Goal: Task Accomplishment & Management: Use online tool/utility

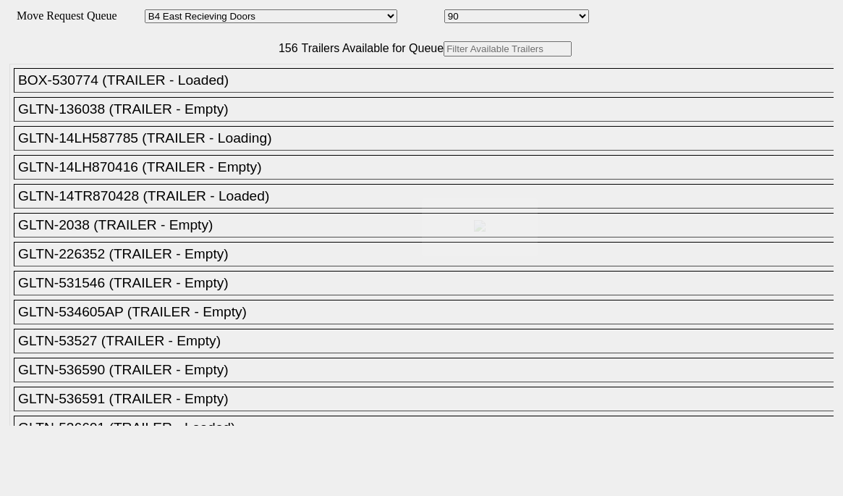
select select "527"
select select "8146"
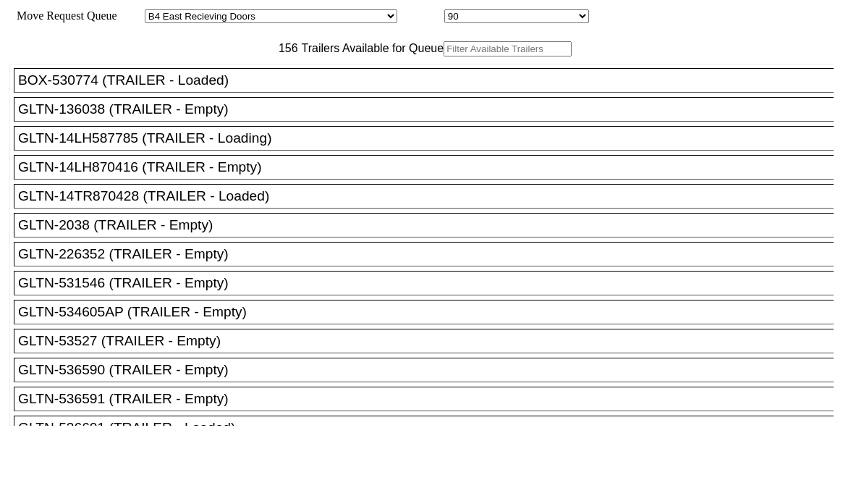
drag, startPoint x: 0, startPoint y: 0, endPoint x: 236, endPoint y: 77, distance: 248.2
click at [443, 56] on input "text" at bounding box center [507, 48] width 128 height 15
paste input "TA160007"
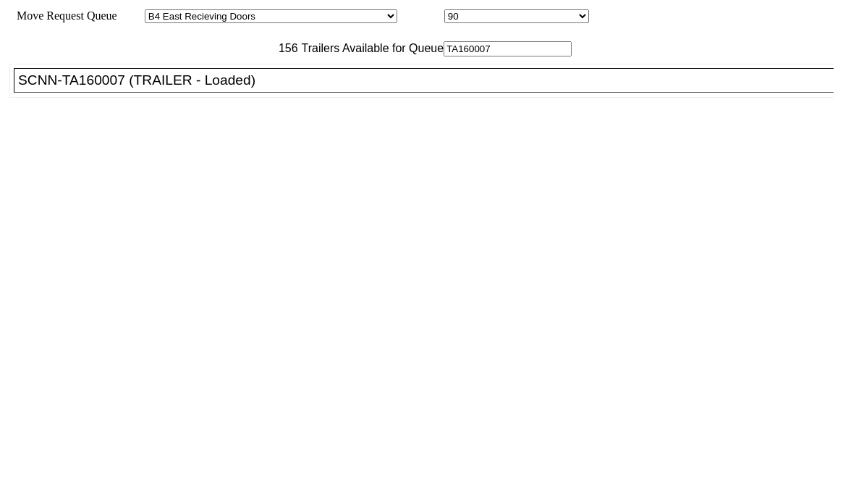
type input "TA160007"
click at [212, 88] on div "SCNN-TA160007 (TRAILER - Loaded)" at bounding box center [430, 80] width 824 height 16
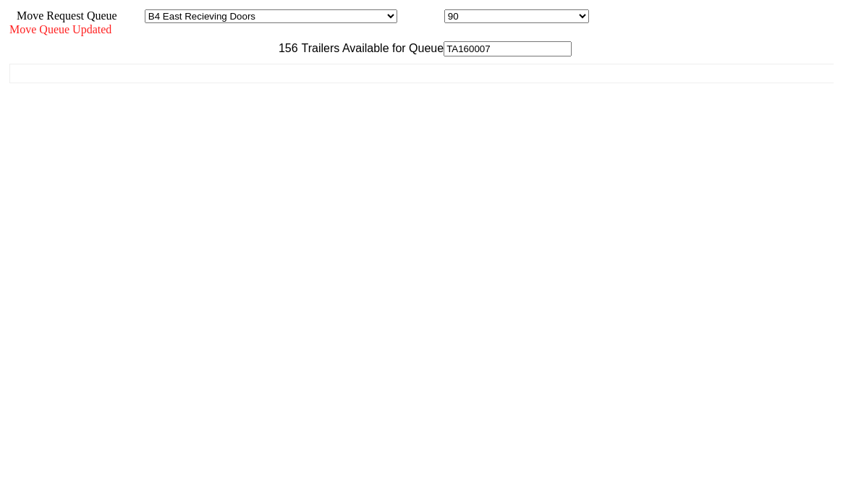
scroll to position [13, 0]
